Goal: Task Accomplishment & Management: Manage account settings

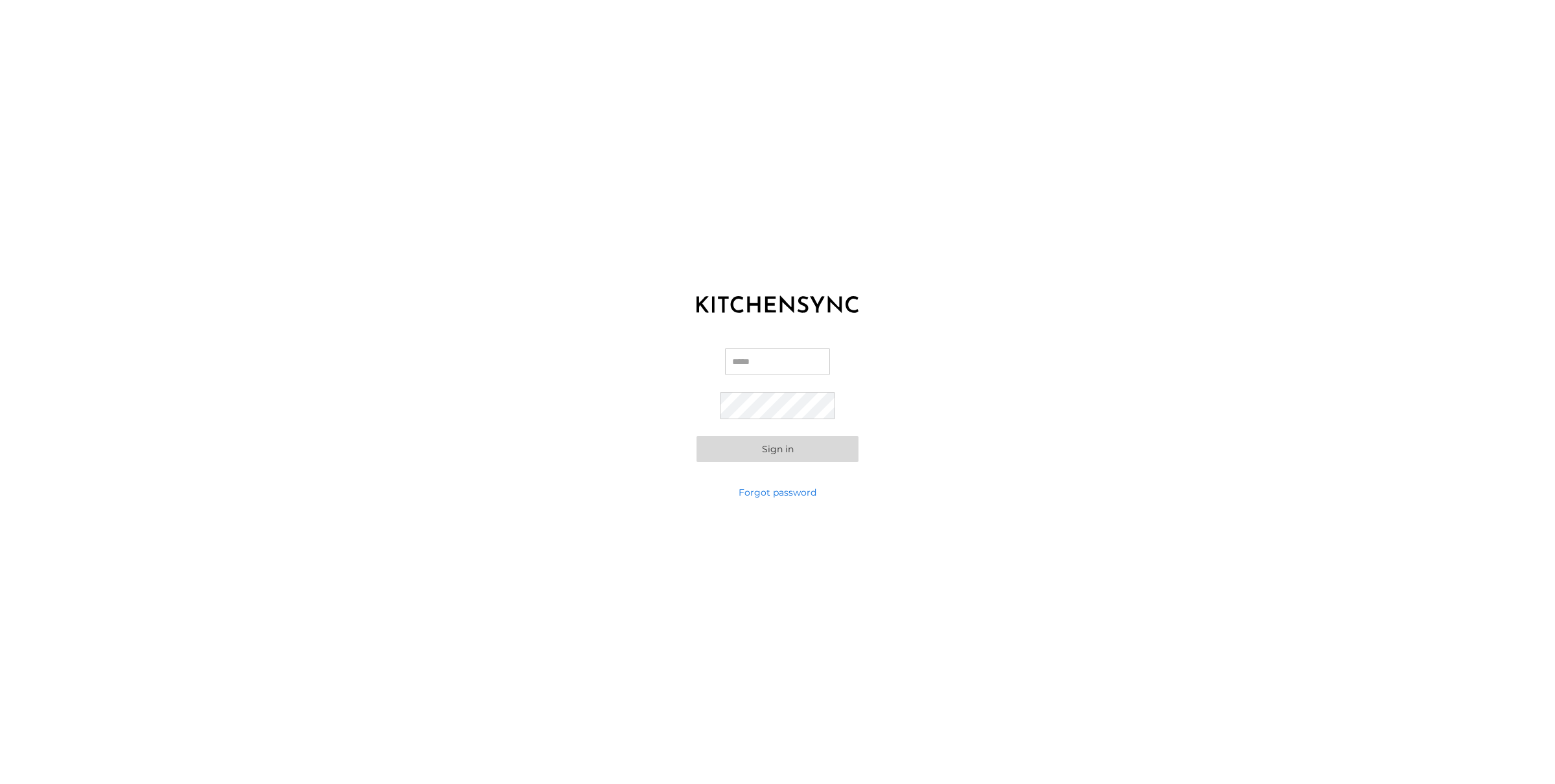
click at [752, 364] on input "Email" at bounding box center [778, 361] width 105 height 27
click at [0, 783] on com-1password-button at bounding box center [0, 784] width 0 height 0
click at [763, 366] on input "Email" at bounding box center [778, 361] width 105 height 27
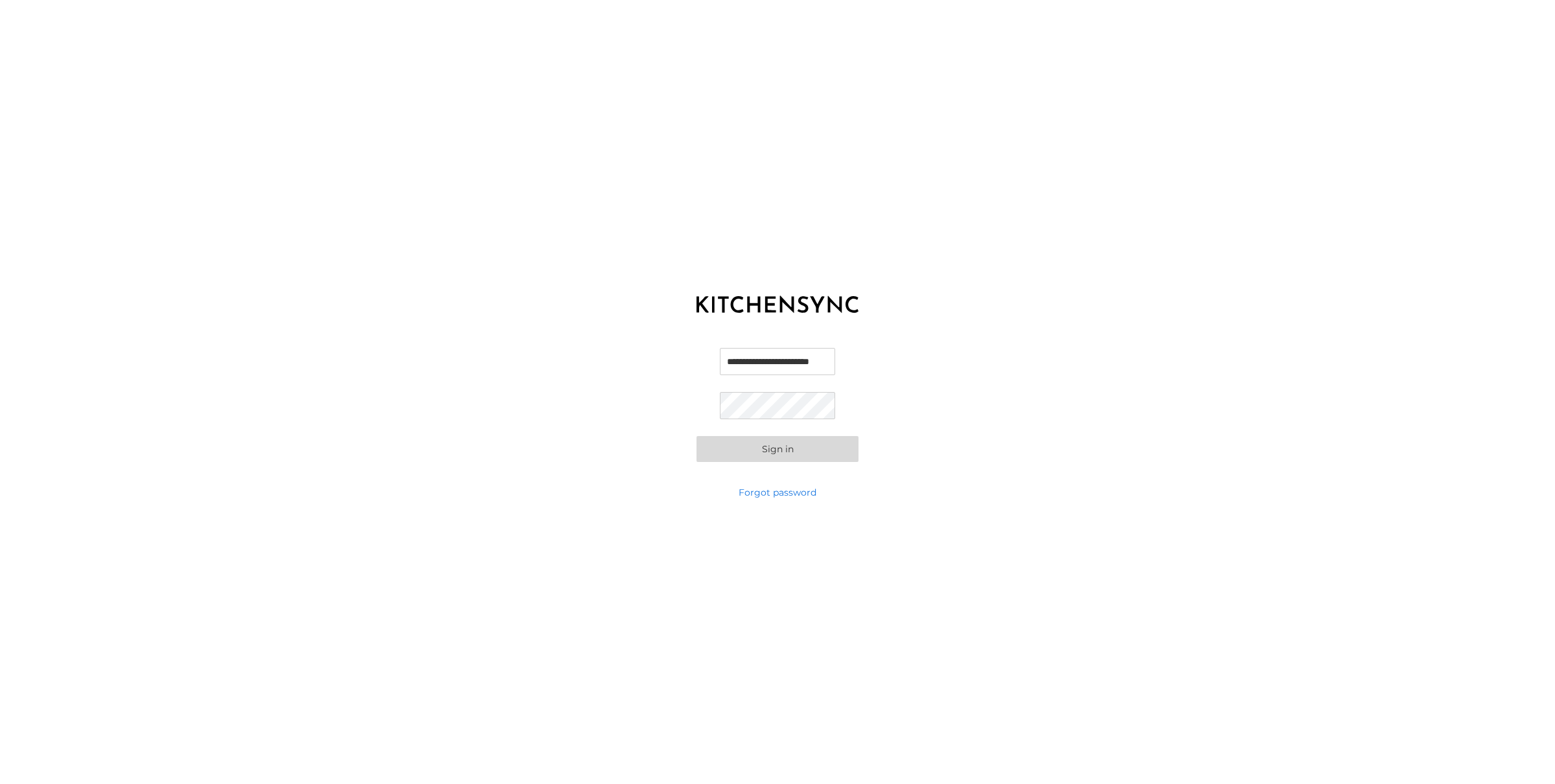
type input "**********"
click at [742, 359] on input "Email" at bounding box center [778, 361] width 105 height 27
click at [0, 783] on com-1password-button at bounding box center [0, 784] width 0 height 0
type input "**********"
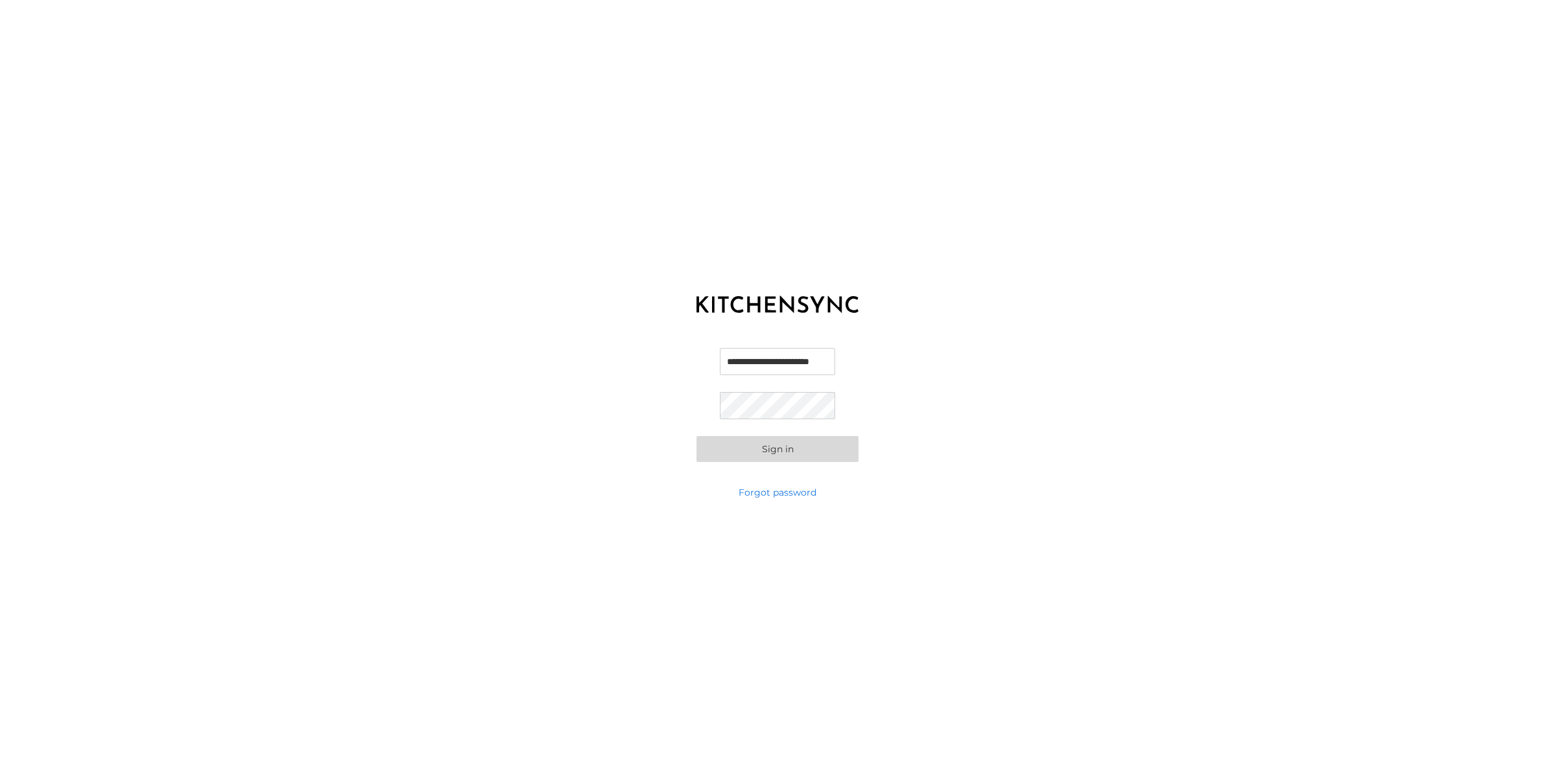
scroll to position [0, 0]
click at [764, 494] on link "Forgot password" at bounding box center [778, 492] width 78 height 13
click at [763, 396] on input "Email" at bounding box center [777, 388] width 162 height 27
type input "**********"
click at [768, 454] on button "Submit" at bounding box center [778, 446] width 76 height 40
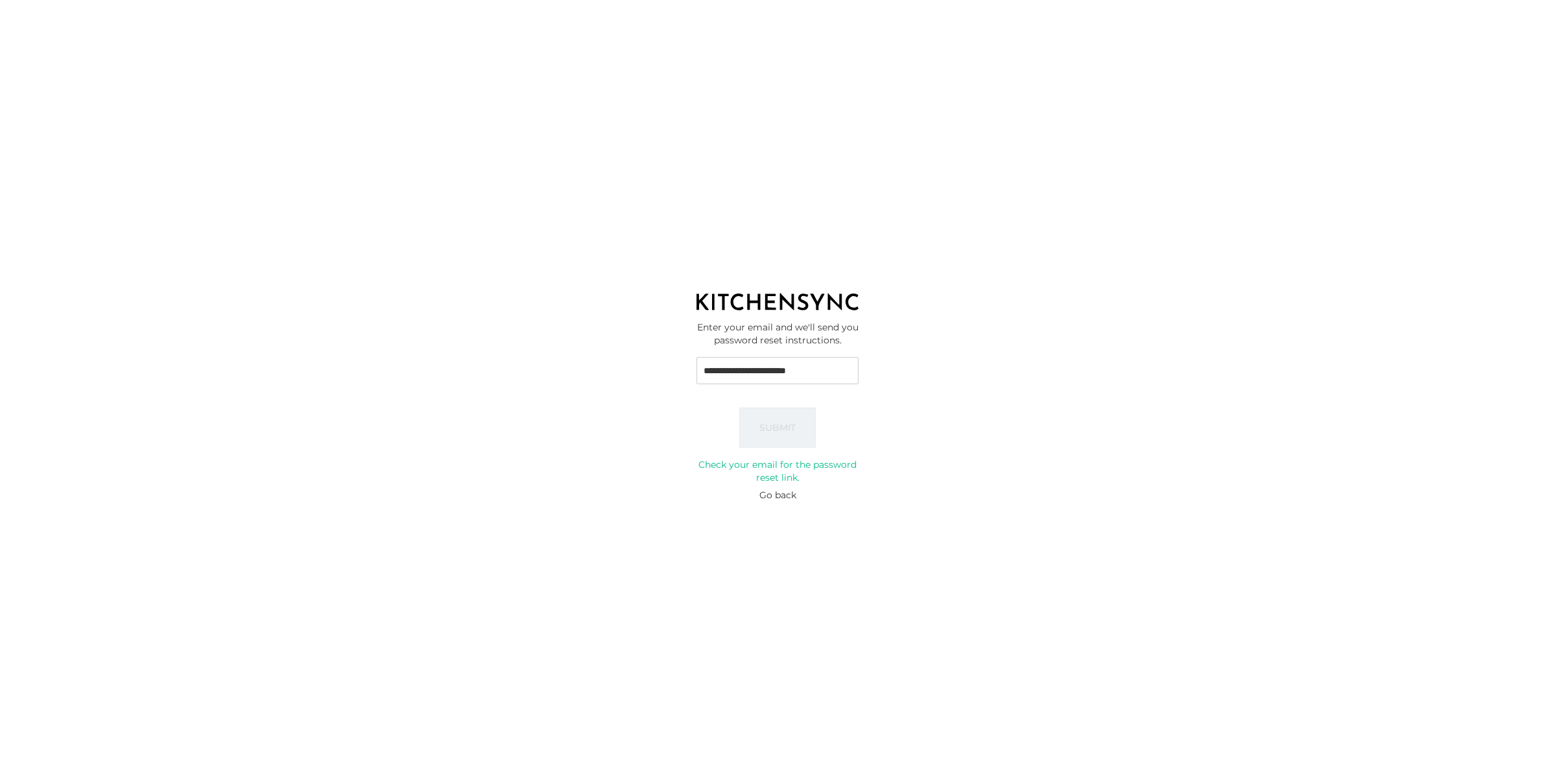
click at [786, 494] on button "Go back" at bounding box center [778, 495] width 37 height 13
click at [778, 364] on input "Email" at bounding box center [778, 361] width 105 height 27
click at [0, 783] on com-1password-button at bounding box center [0, 784] width 0 height 0
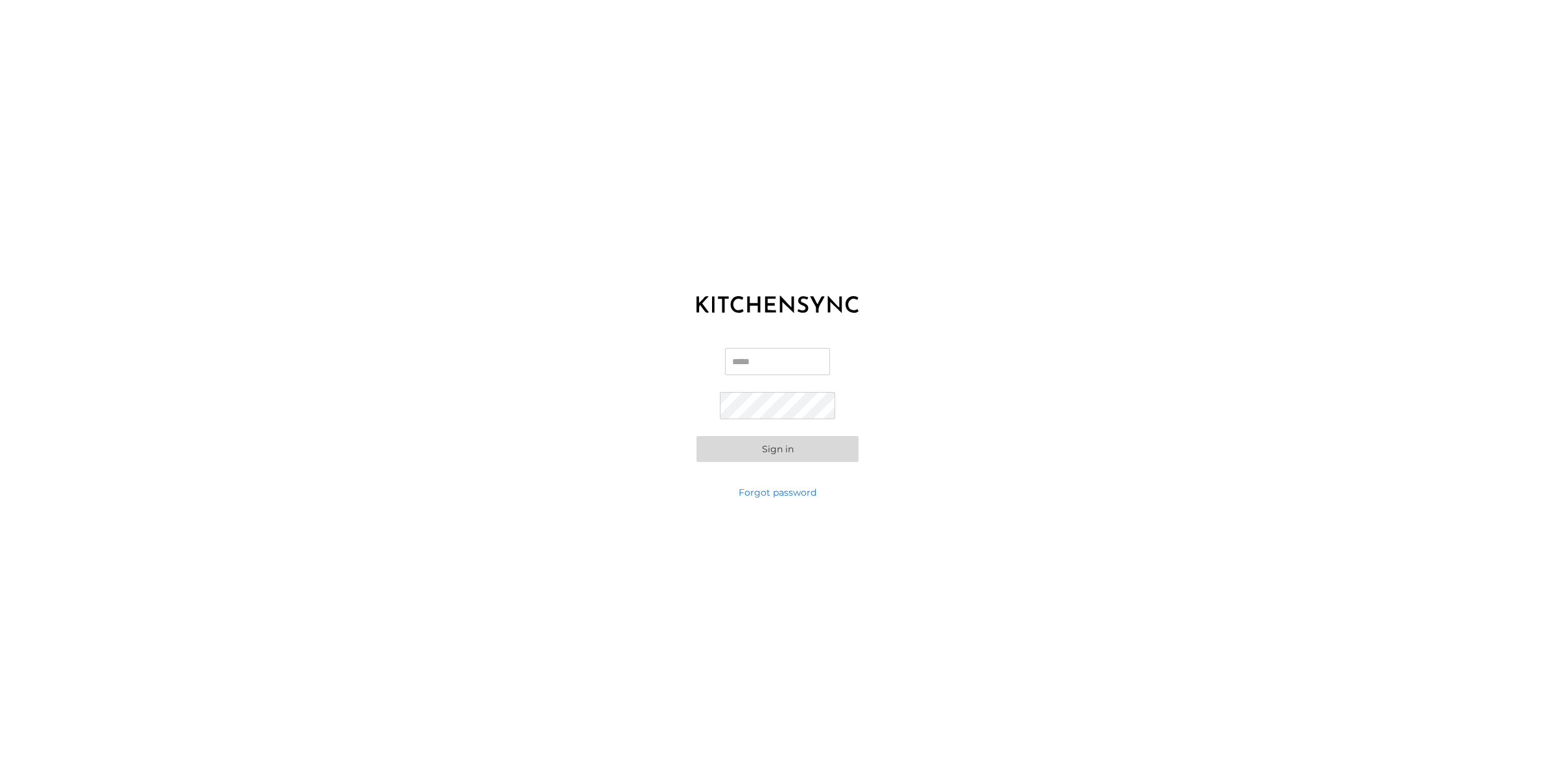
click at [758, 368] on input "Email" at bounding box center [778, 361] width 105 height 27
type input "**********"
click at [0, 783] on com-1password-button at bounding box center [0, 784] width 0 height 0
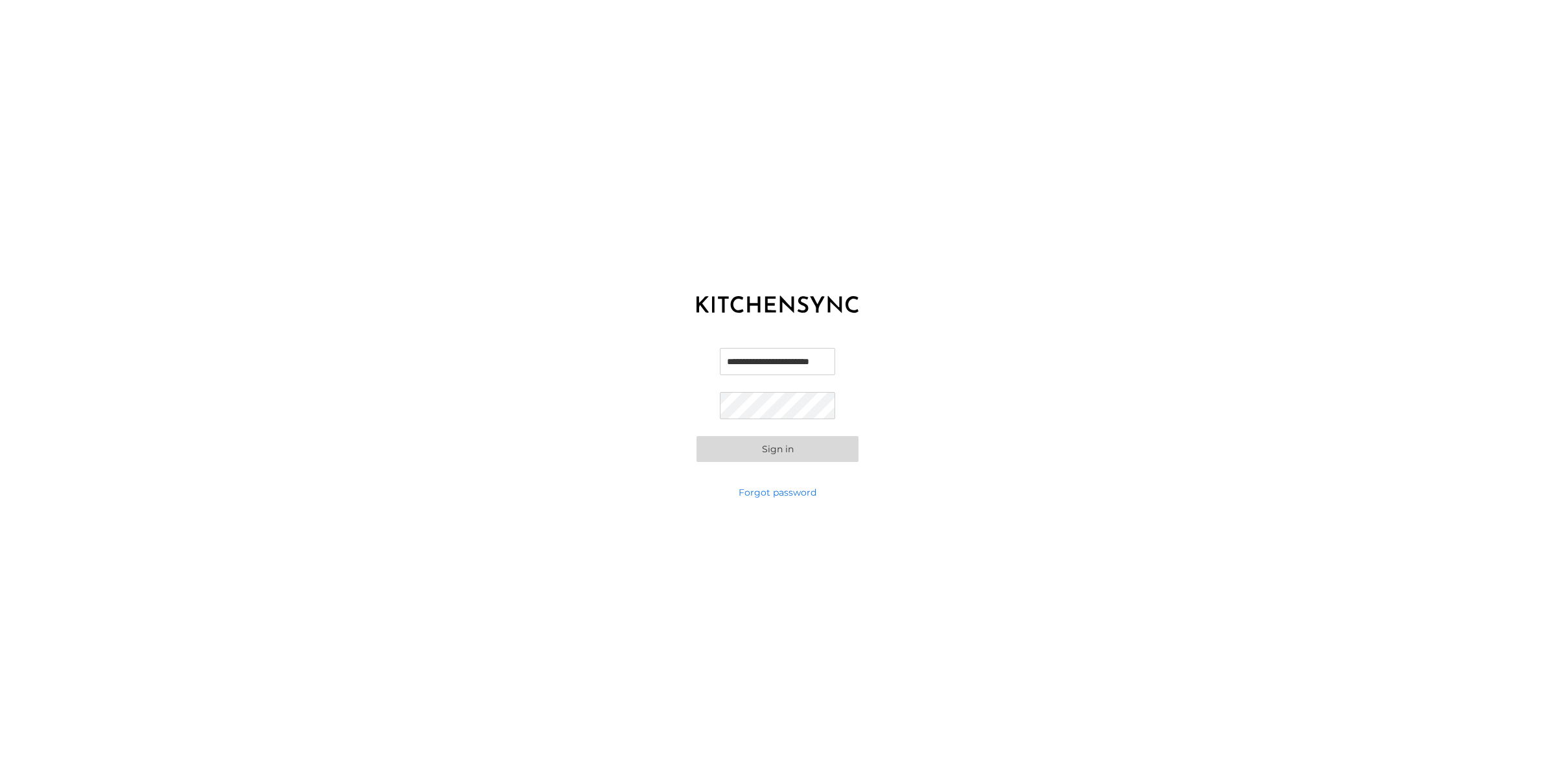
click at [0, 783] on com-1password-button at bounding box center [0, 784] width 0 height 0
click at [764, 455] on button "Sign in" at bounding box center [777, 448] width 162 height 26
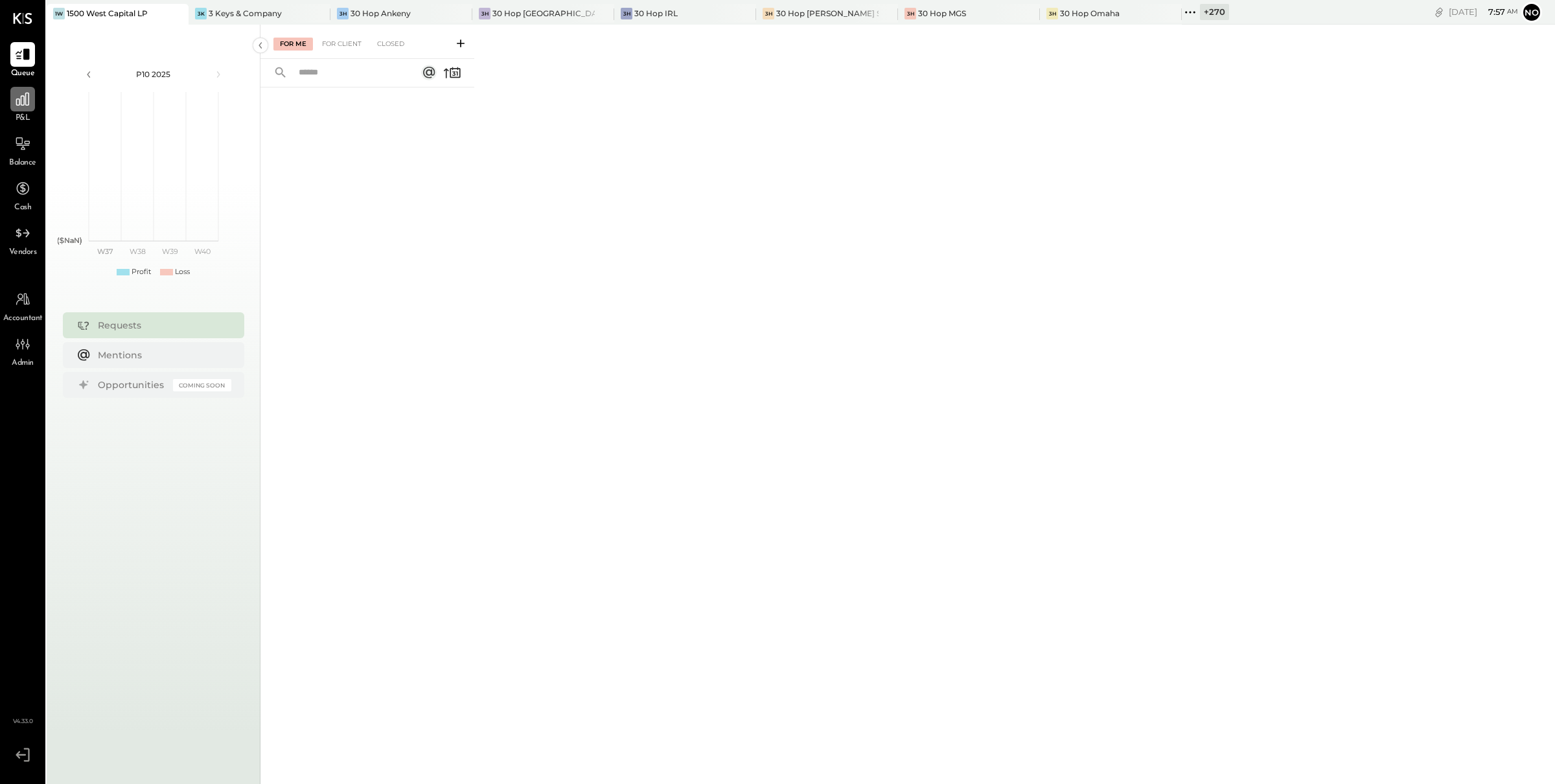
click at [24, 99] on icon at bounding box center [22, 99] width 17 height 17
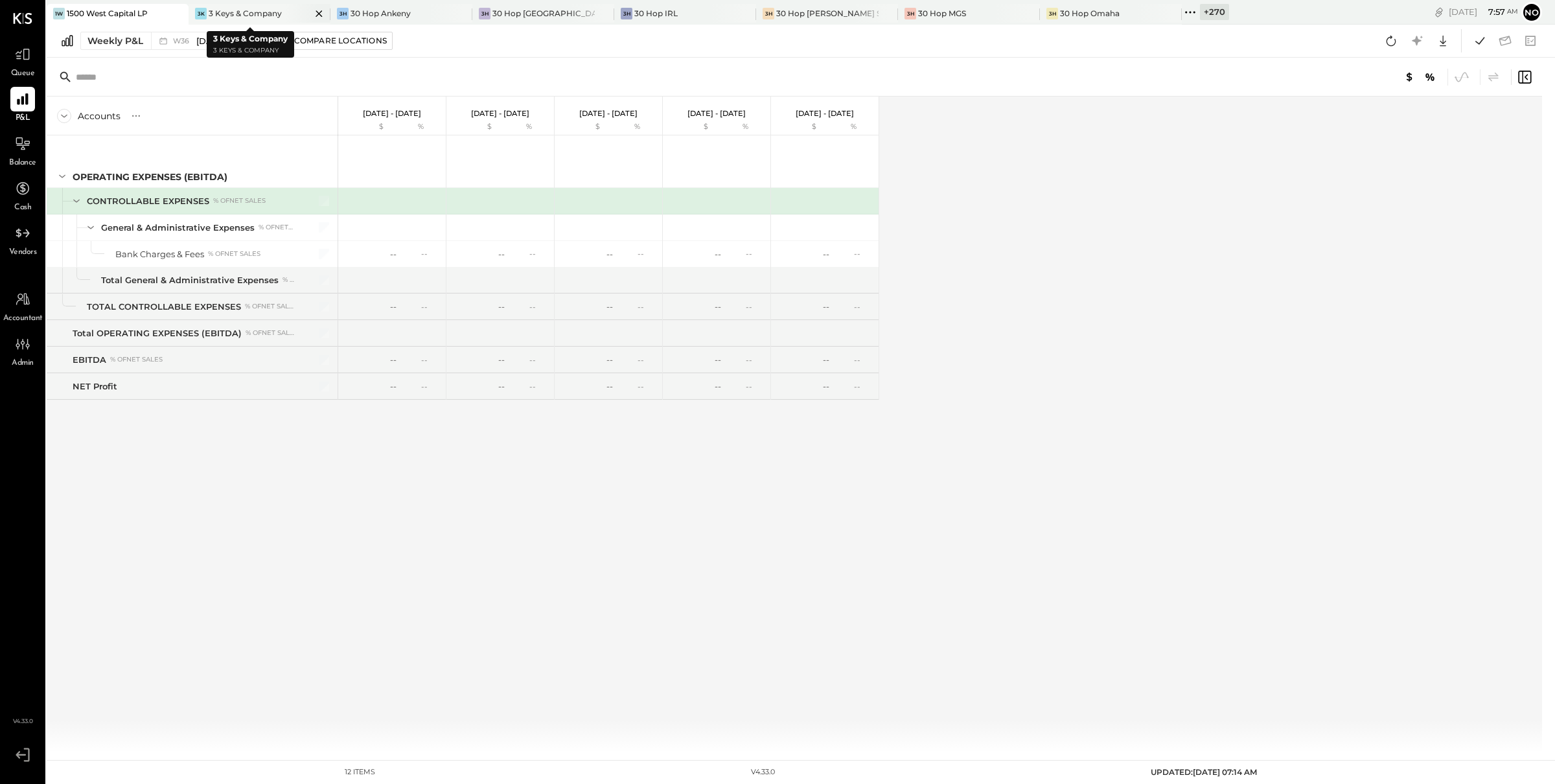
click at [311, 9] on icon at bounding box center [319, 13] width 17 height 16
click at [335, 14] on icon at bounding box center [344, 13] width 17 height 16
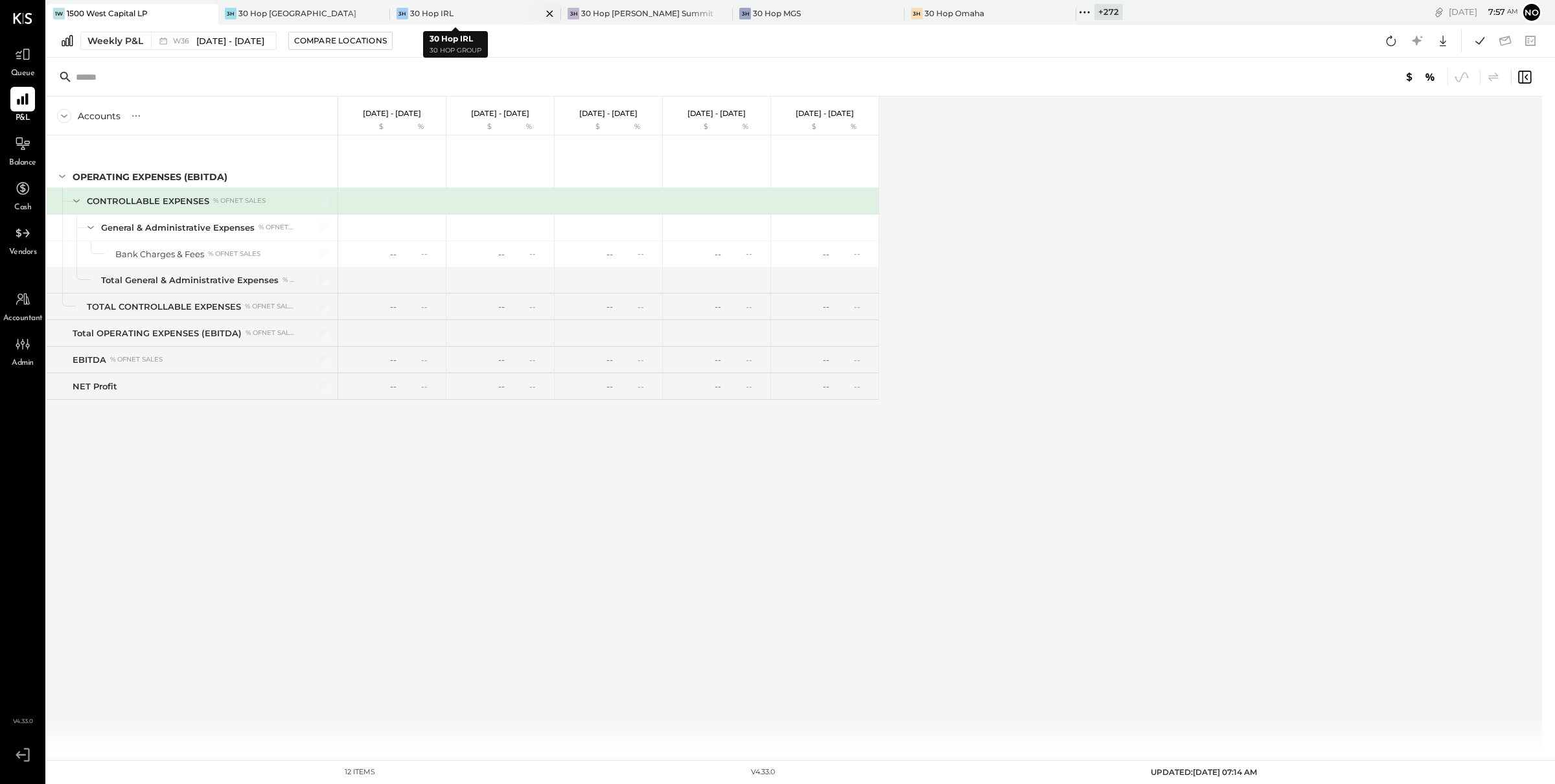
click at [547, 12] on icon at bounding box center [550, 13] width 7 height 7
click at [558, 13] on icon at bounding box center [560, 13] width 7 height 7
click at [560, 13] on icon at bounding box center [560, 13] width 7 height 7
click at [557, 12] on icon at bounding box center [560, 13] width 17 height 16
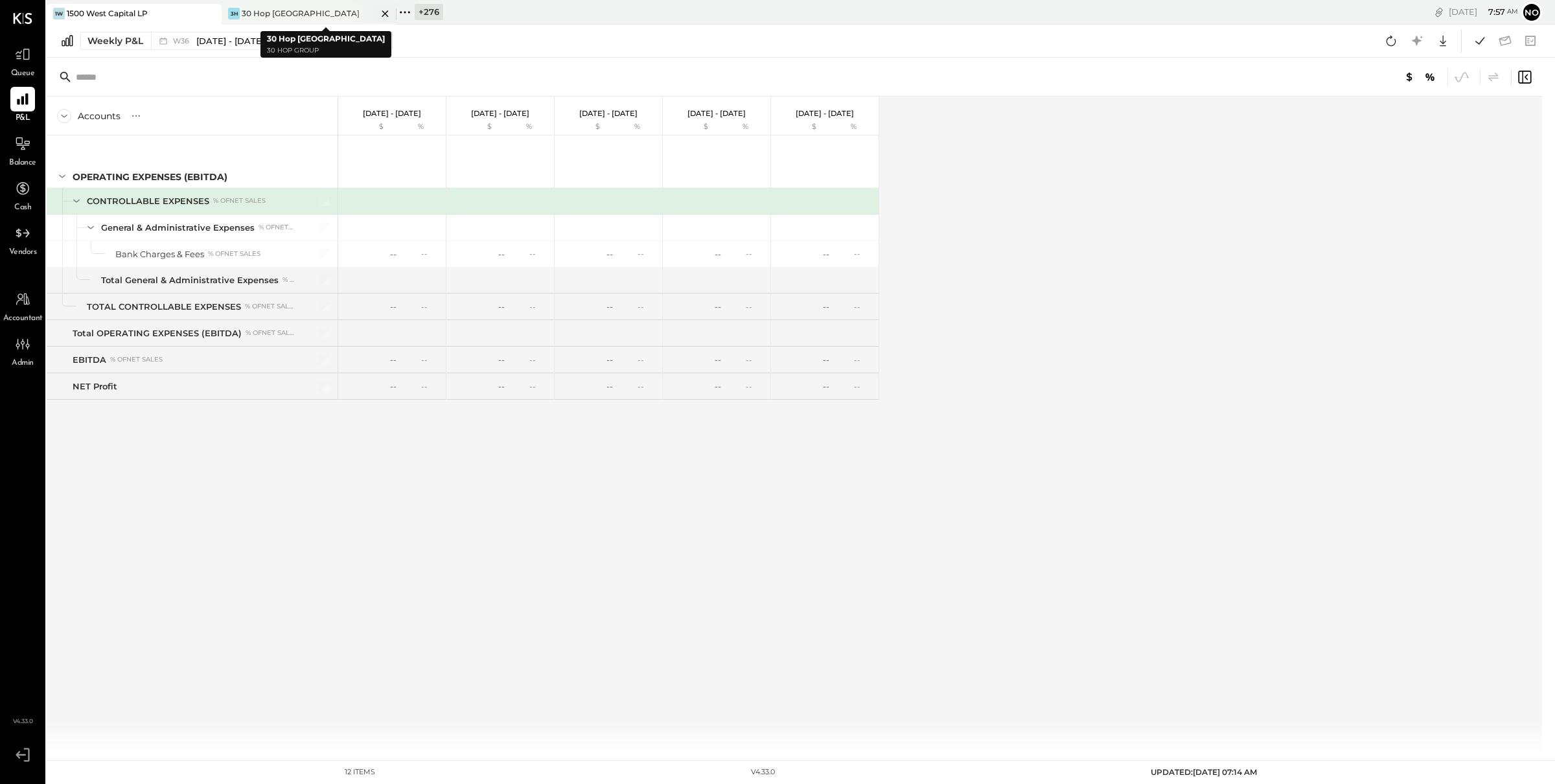
click at [385, 13] on icon at bounding box center [385, 13] width 7 height 7
click at [229, 17] on icon at bounding box center [230, 12] width 17 height 17
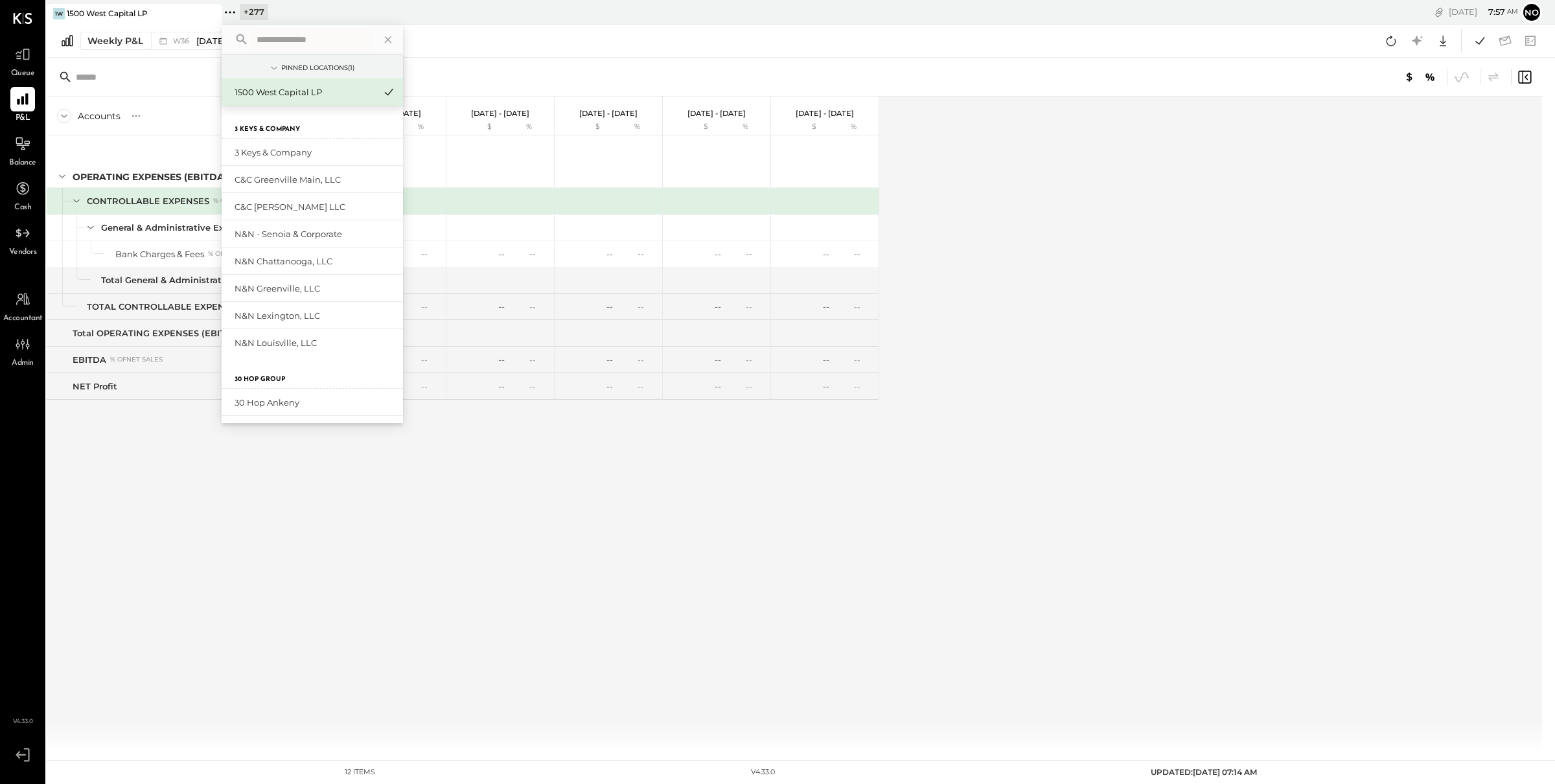
click at [302, 42] on input "text" at bounding box center [311, 40] width 120 height 23
type input "*****"
click at [293, 152] on div "Gran Blanco" at bounding box center [305, 152] width 140 height 12
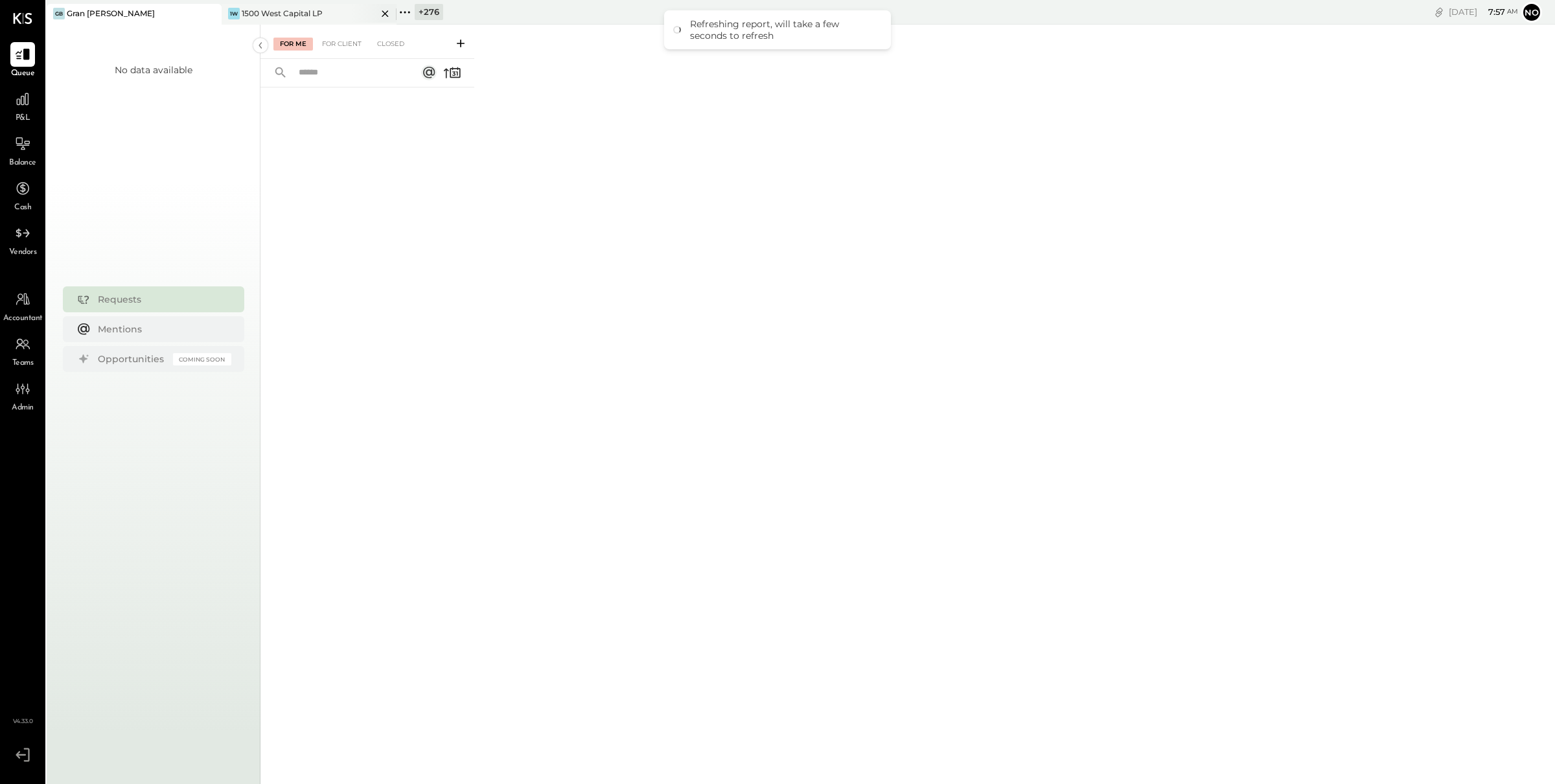
click at [383, 16] on icon at bounding box center [385, 13] width 17 height 16
click at [232, 14] on icon at bounding box center [230, 12] width 17 height 17
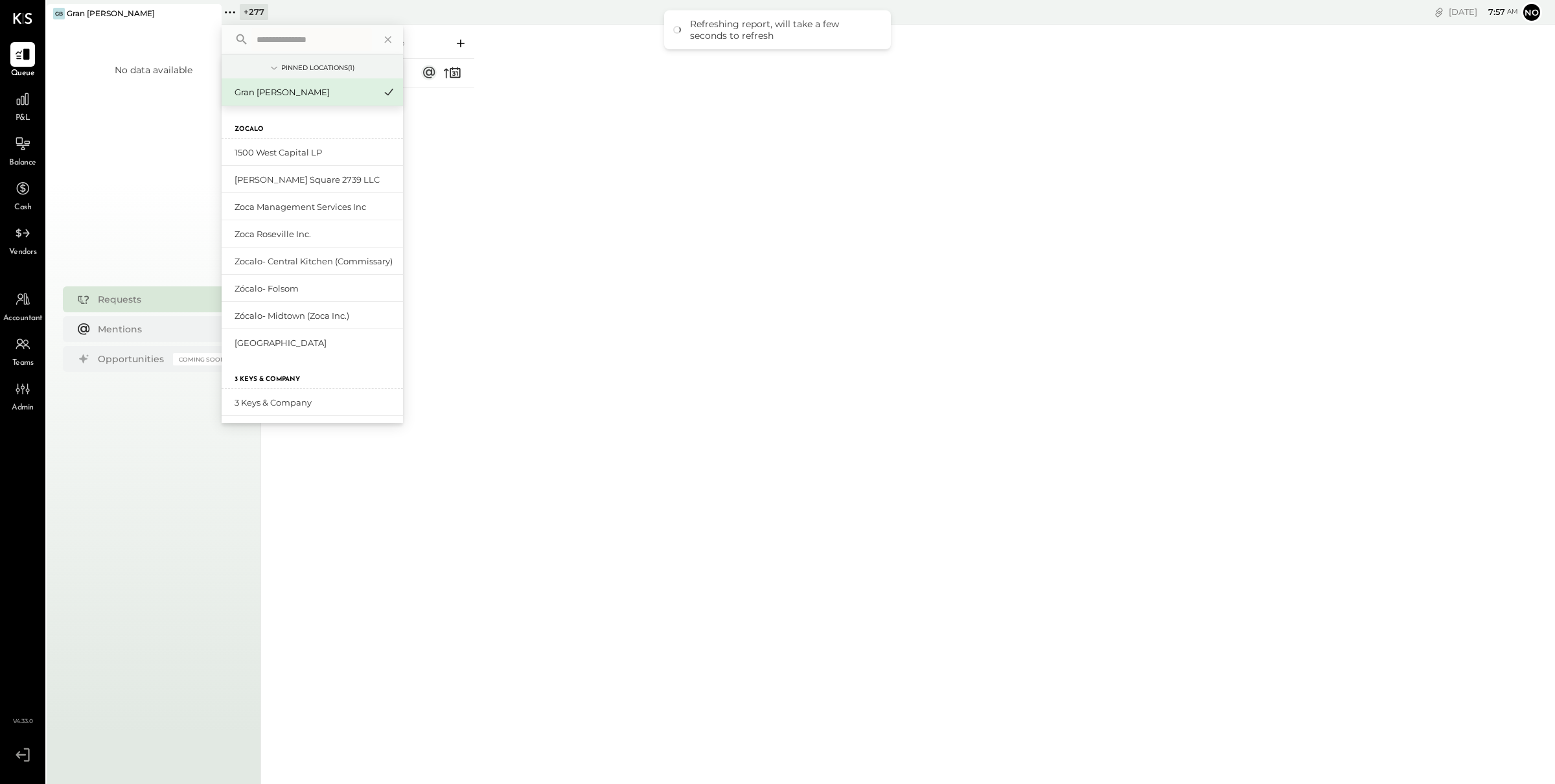
click at [304, 46] on input "text" at bounding box center [311, 40] width 120 height 23
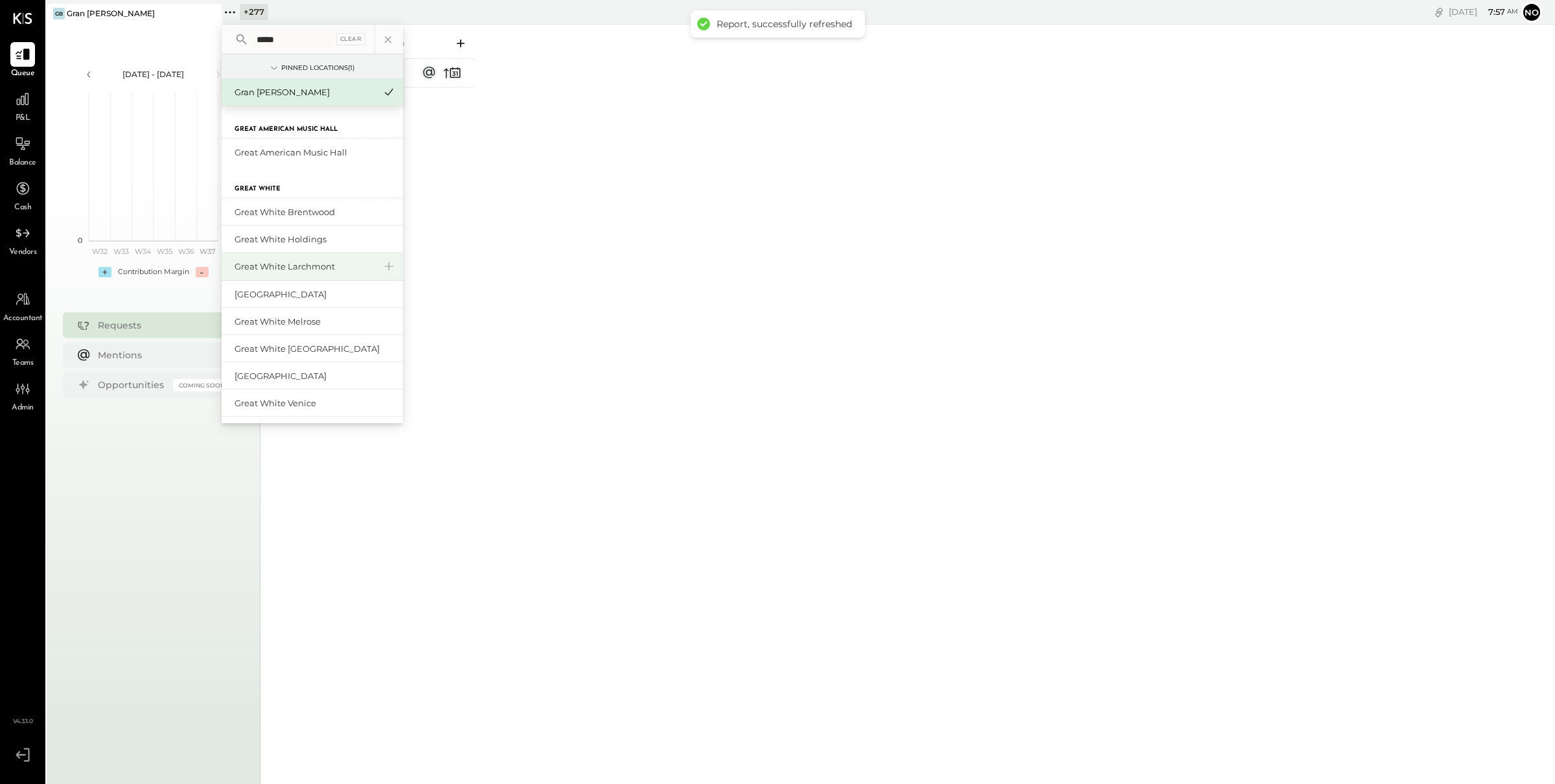
type input "*****"
click at [291, 268] on div "Great White Larchmont" at bounding box center [305, 266] width 140 height 12
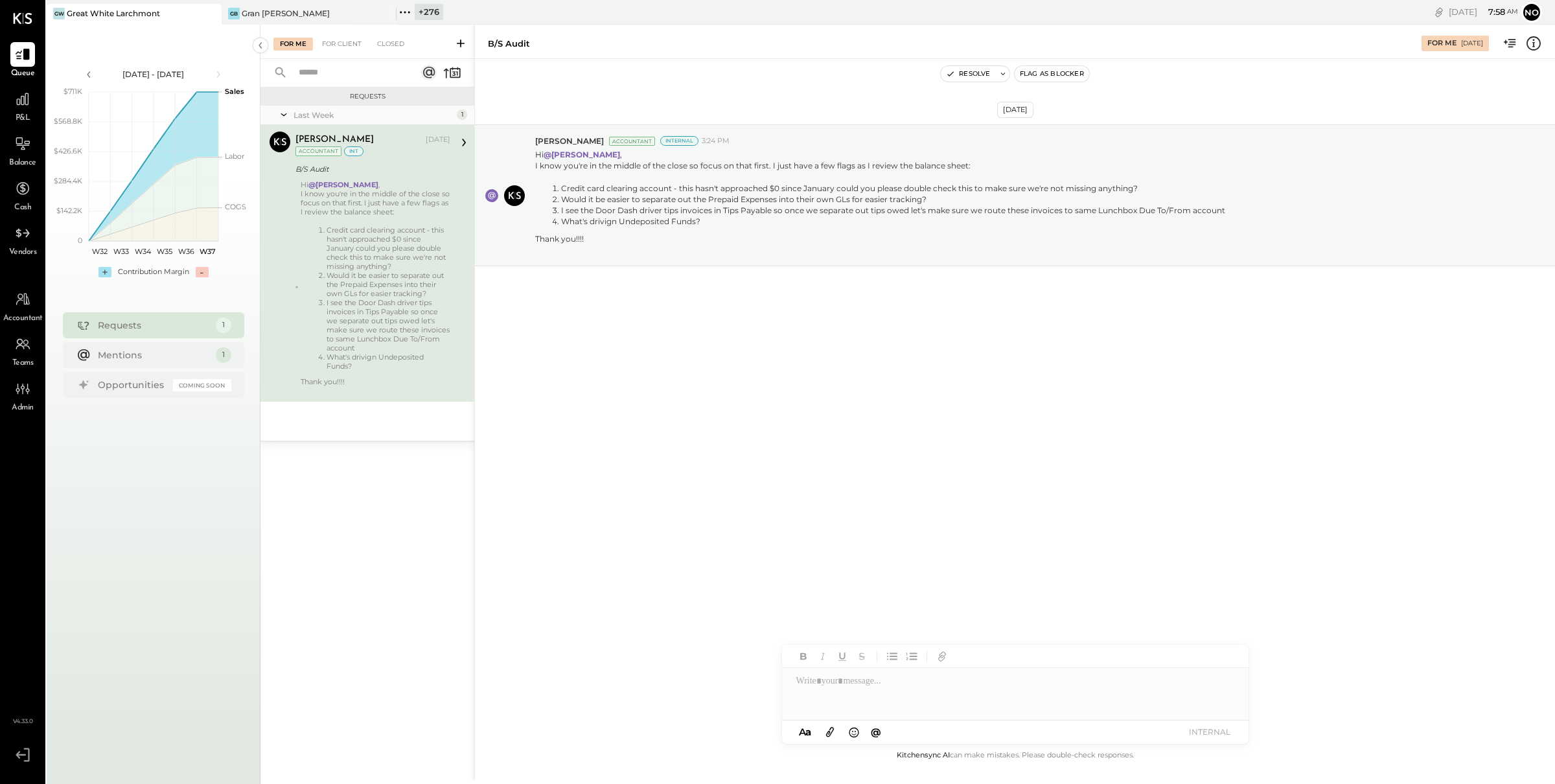
click at [409, 12] on icon at bounding box center [409, 12] width 2 height 2
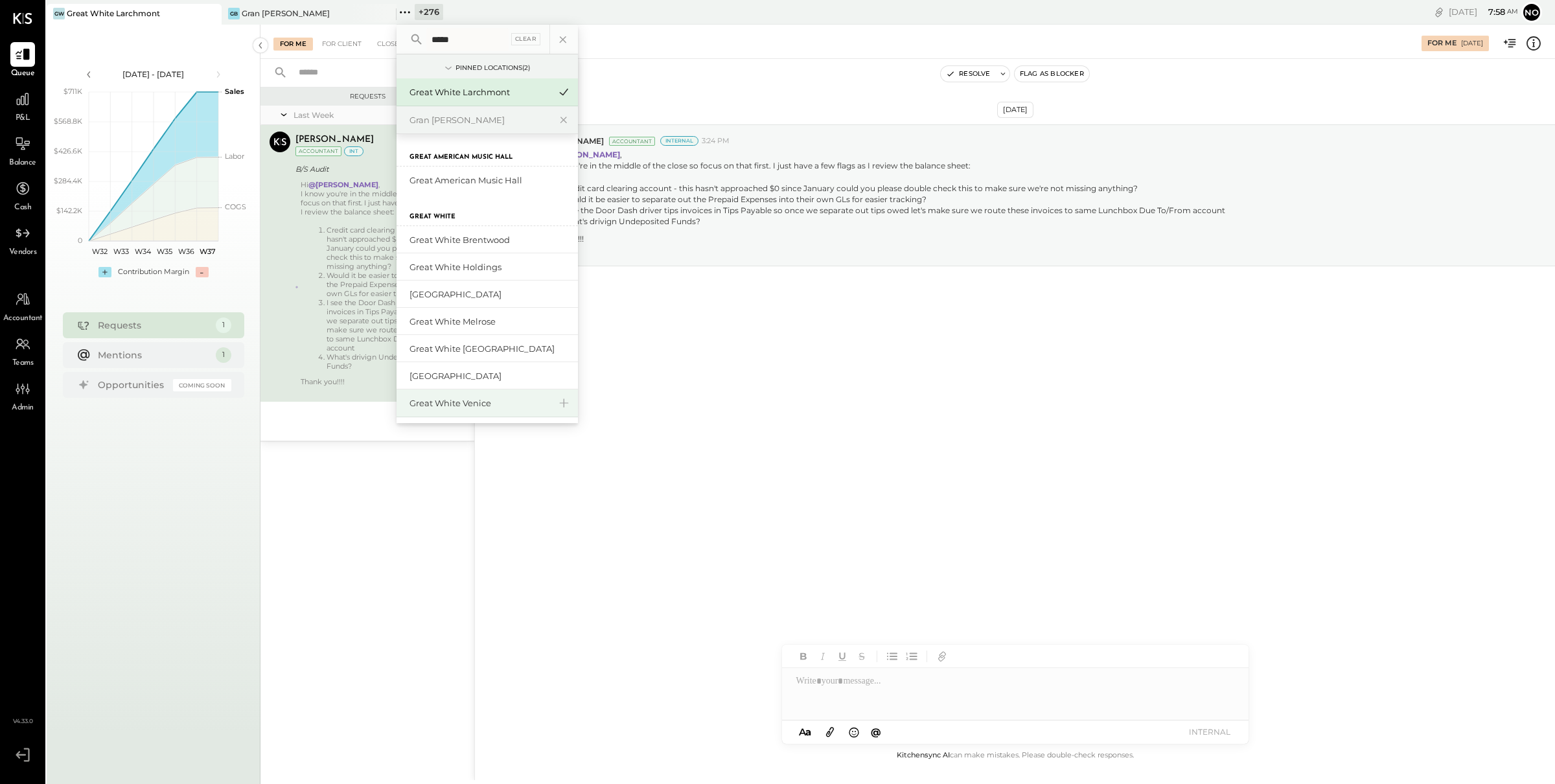
type input "*****"
click at [494, 400] on div "Great White Venice" at bounding box center [479, 403] width 140 height 12
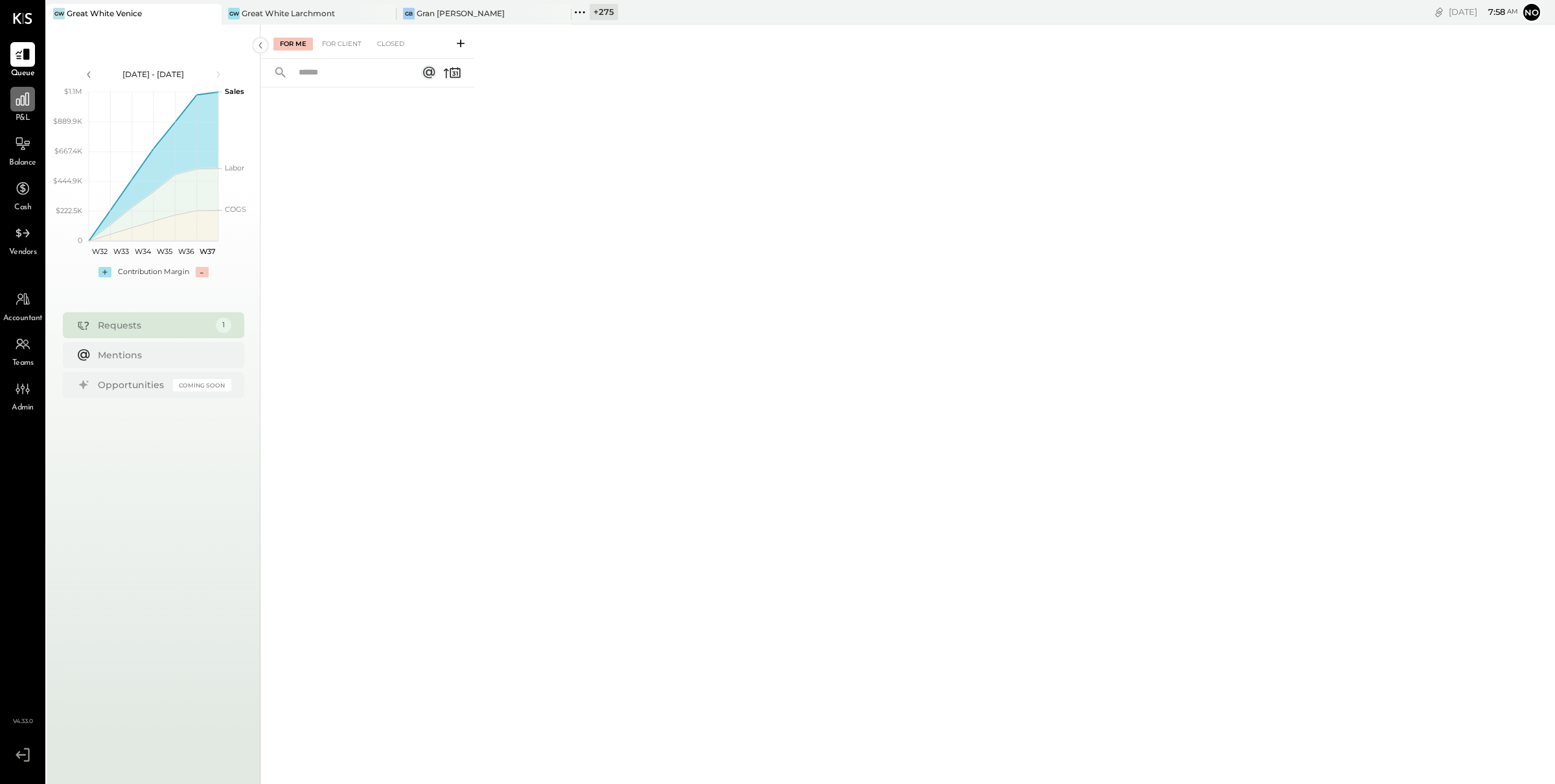
click at [17, 109] on div at bounding box center [22, 100] width 25 height 25
